Goal: Information Seeking & Learning: Learn about a topic

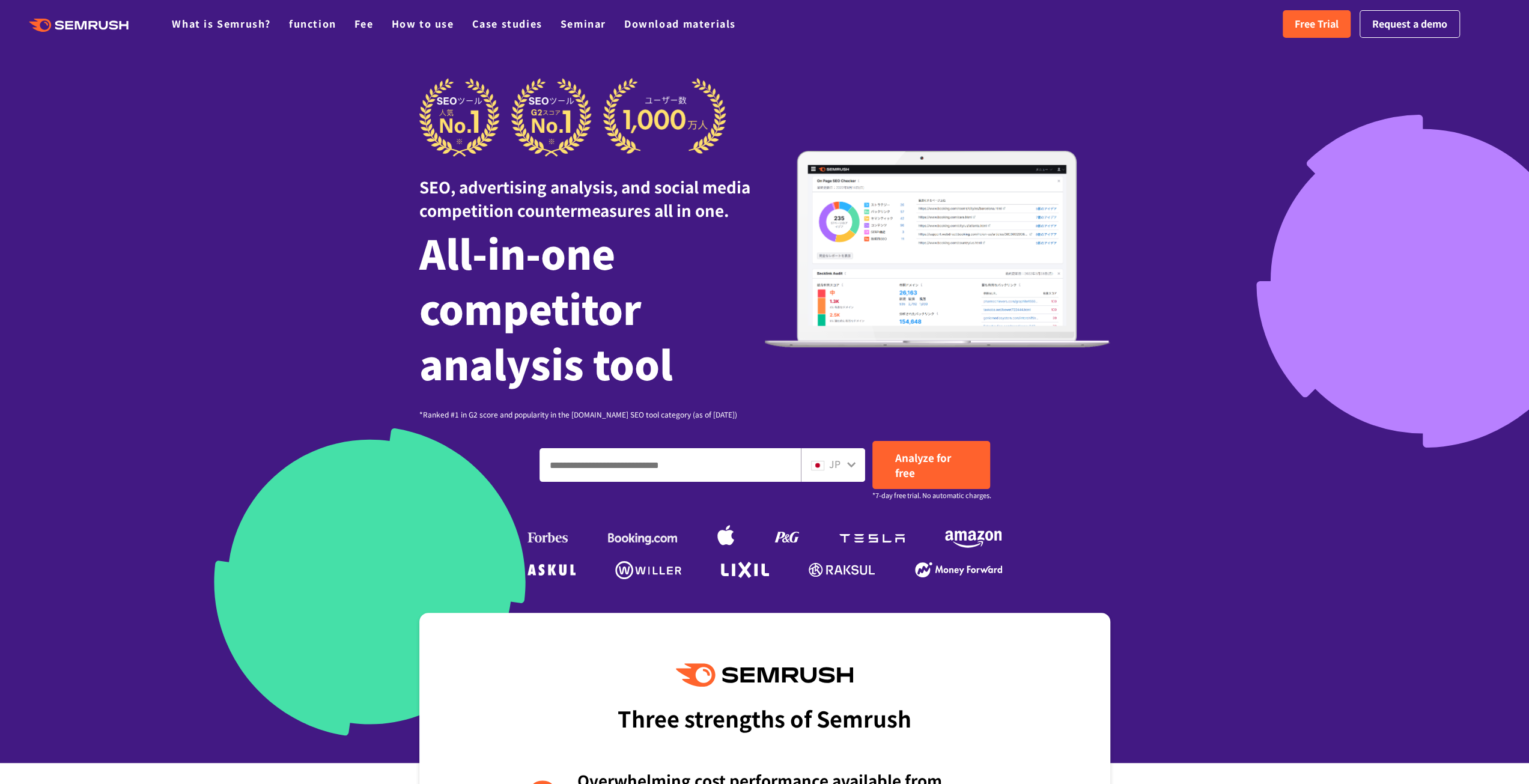
drag, startPoint x: 1319, startPoint y: 50, endPoint x: 1458, endPoint y: 109, distance: 151.0
click at [1458, 109] on div at bounding box center [764, 381] width 1529 height 763
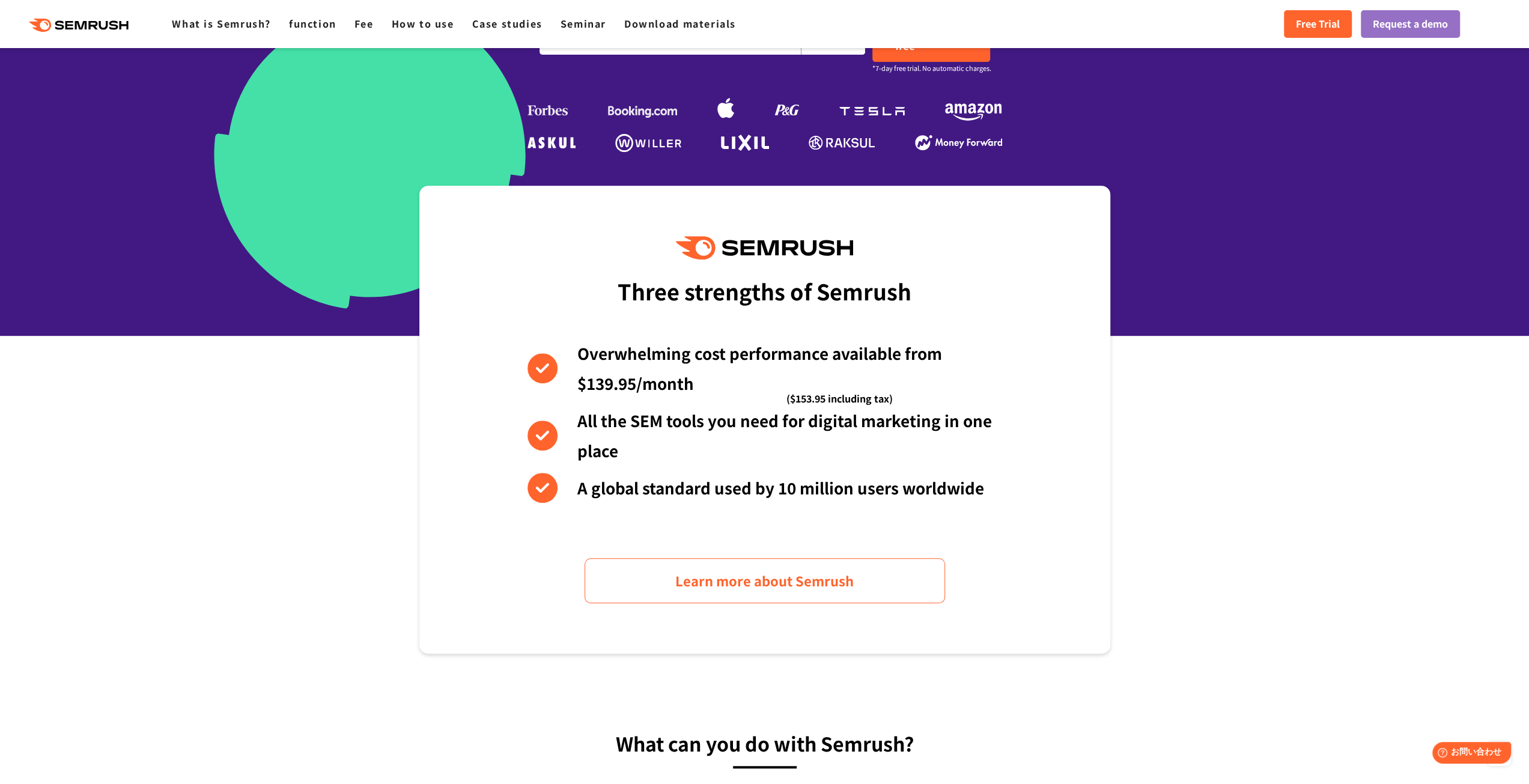
scroll to position [240, 0]
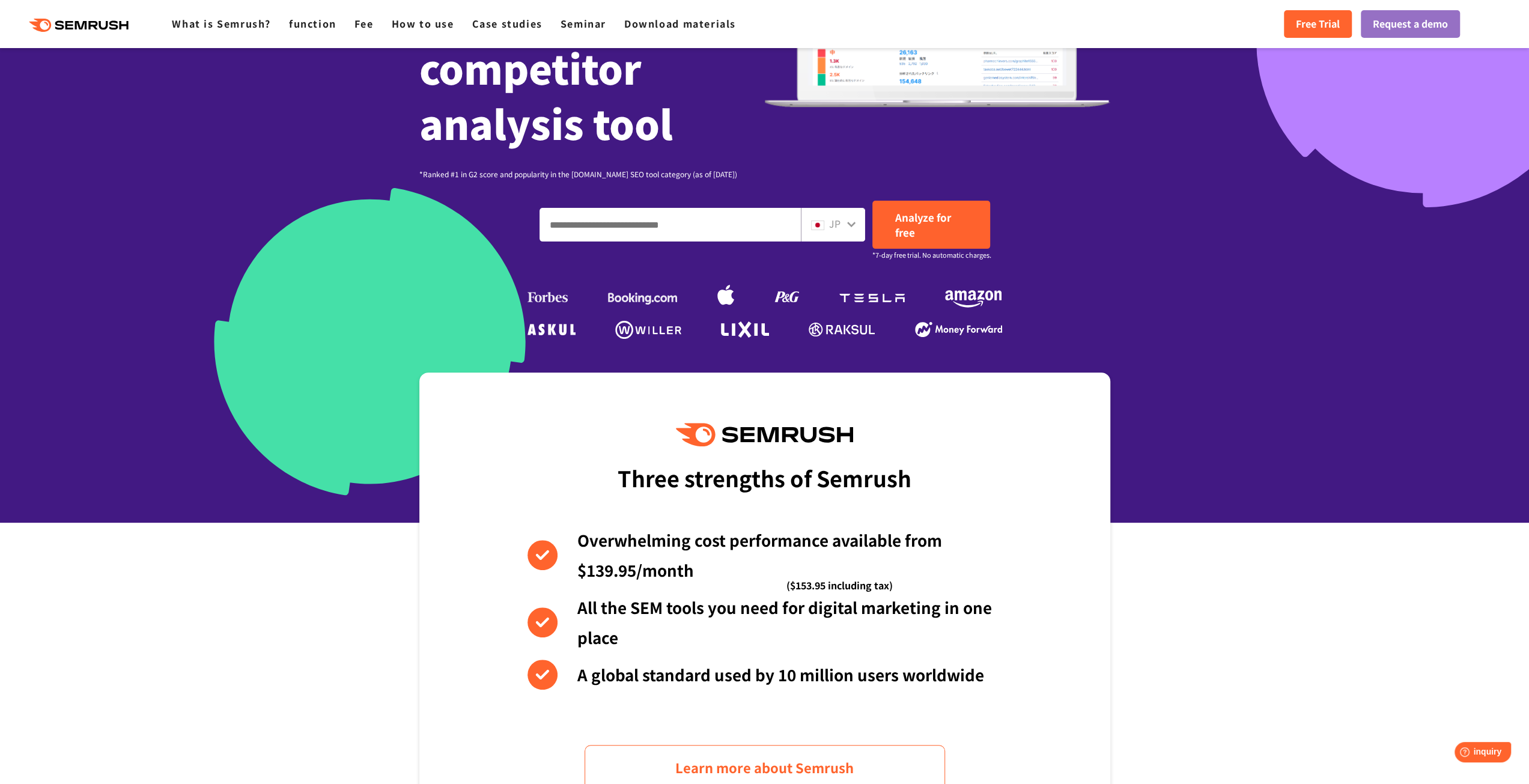
click at [756, 223] on input "Enter a domain, keyword or URL" at bounding box center [670, 225] width 261 height 33
click at [856, 223] on div "JP" at bounding box center [833, 225] width 65 height 33
click at [849, 221] on icon at bounding box center [852, 225] width 10 height 10
click at [807, 230] on div "JP" at bounding box center [833, 225] width 65 height 33
click at [822, 225] on img at bounding box center [818, 225] width 13 height 10
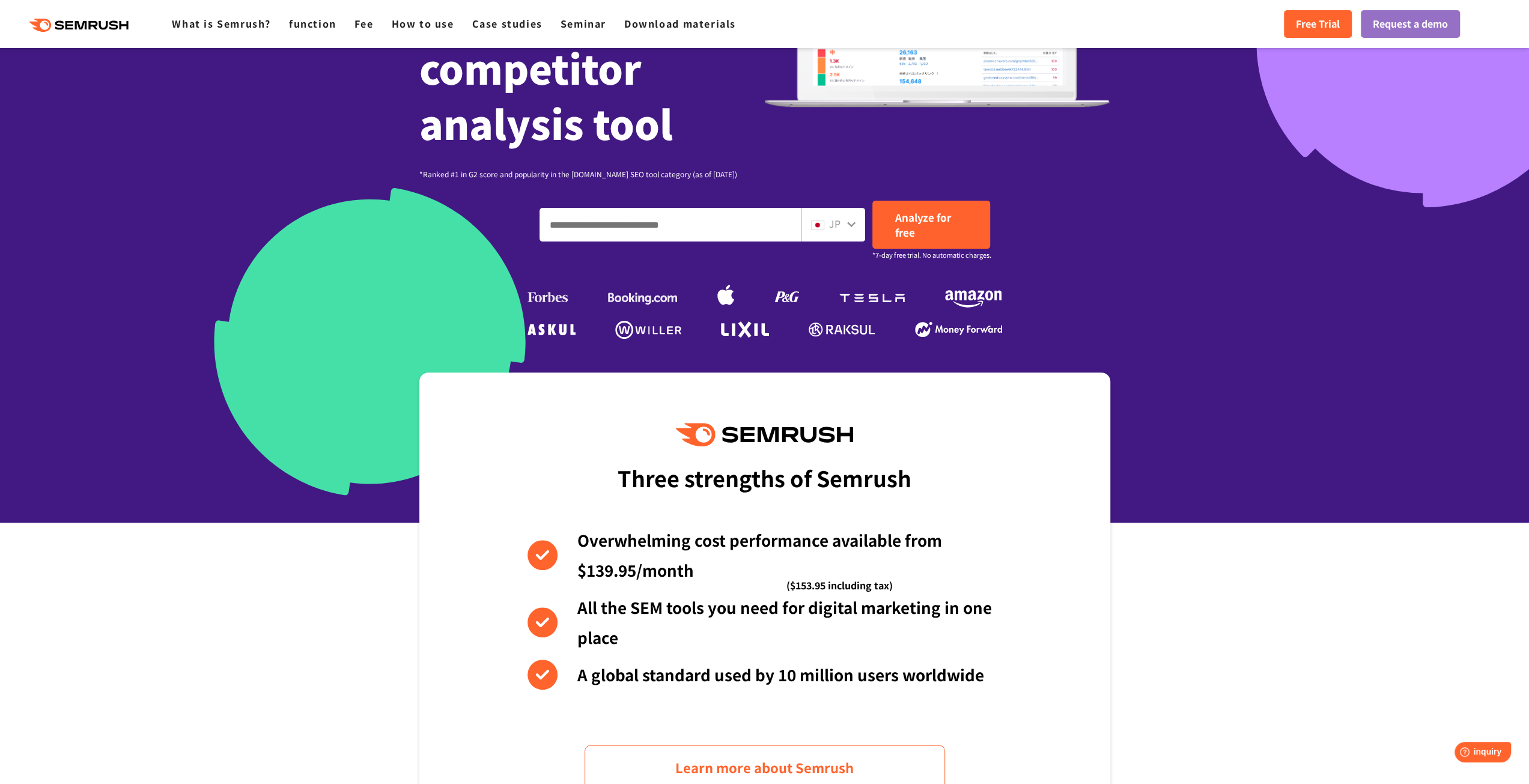
click at [842, 224] on div "JP" at bounding box center [830, 224] width 38 height 16
click at [920, 229] on link "Analyze for free" at bounding box center [931, 225] width 118 height 48
click at [612, 214] on input "Enter a domain, keyword or URL" at bounding box center [670, 225] width 261 height 33
paste input "**********"
type input "**********"
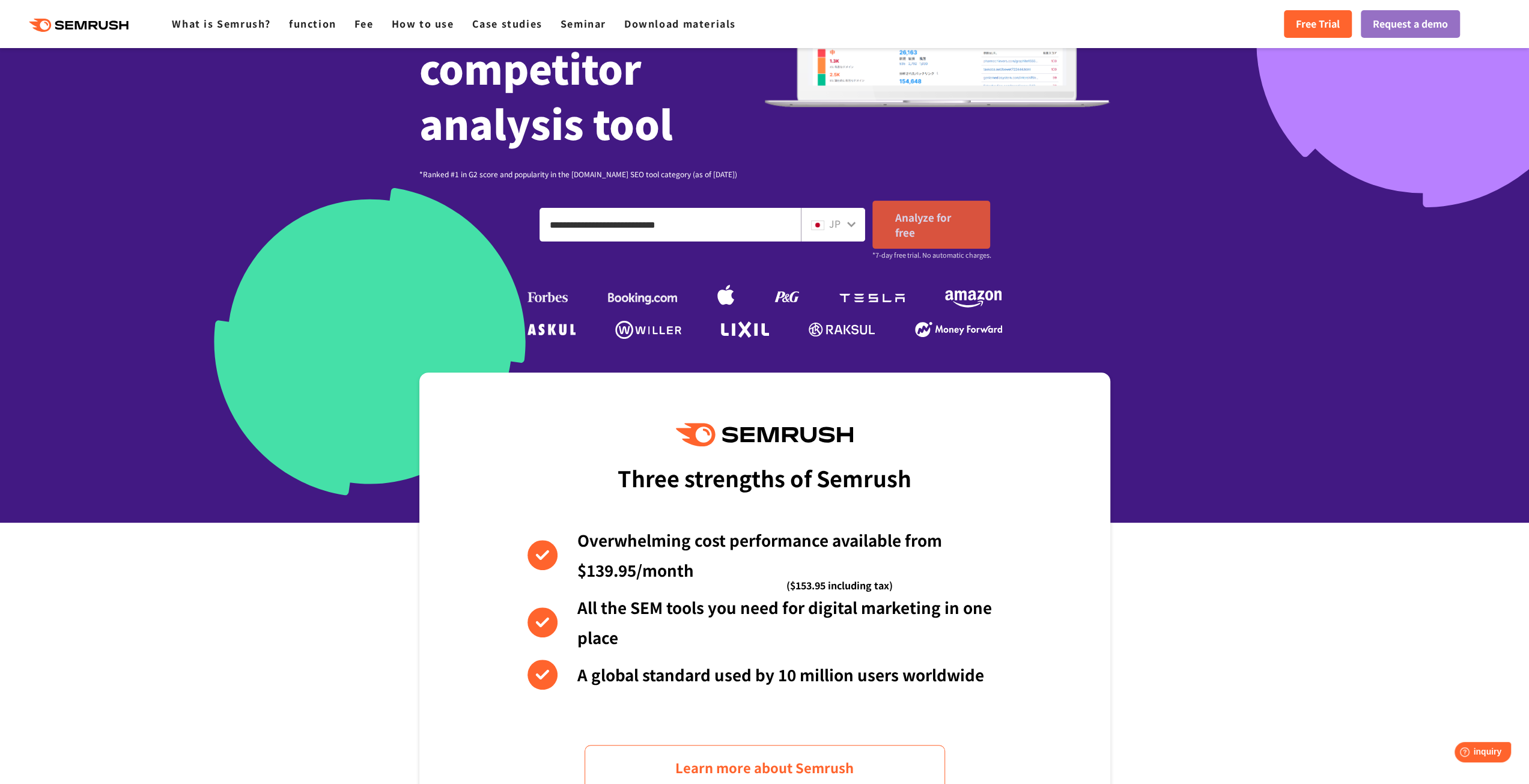
click at [911, 220] on font "Analyze for free" at bounding box center [923, 225] width 56 height 30
